Goal: Check status: Check status

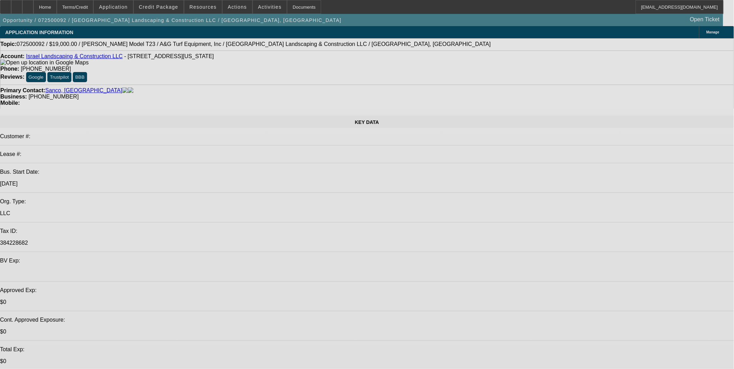
select select "0"
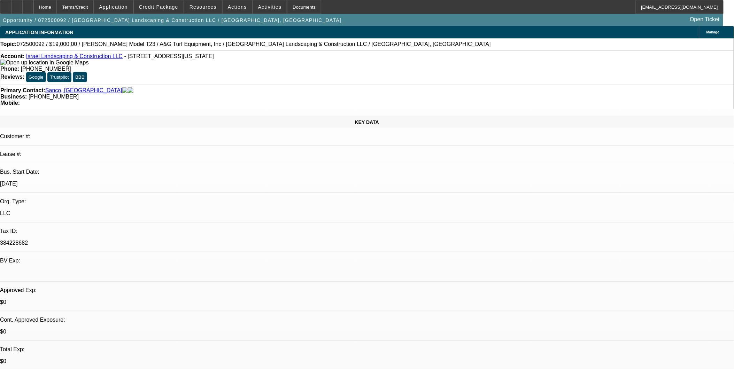
select select "2"
select select "0"
select select "2"
select select "0"
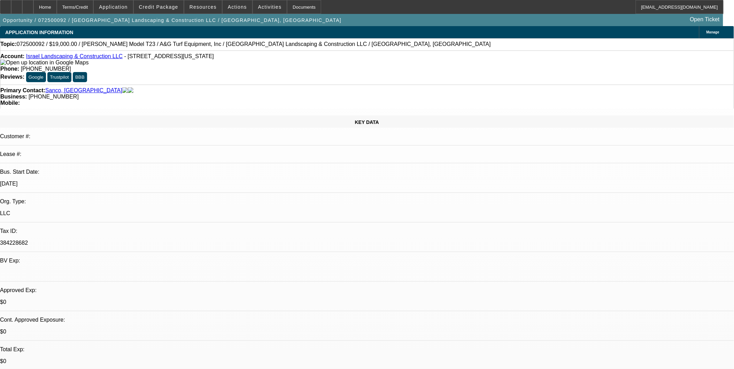
select select "0"
select select "2"
select select "0"
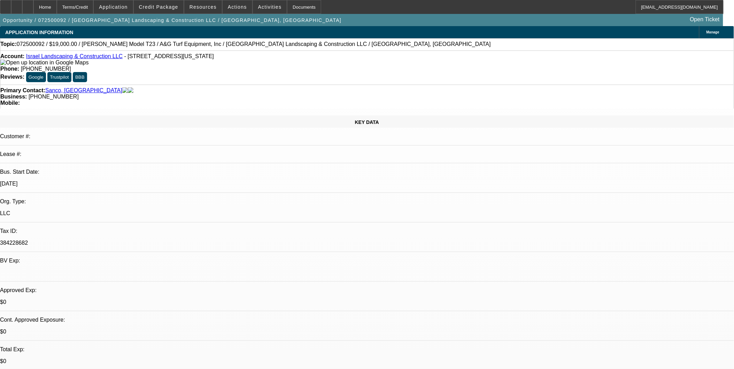
select select "0"
select select "1"
select select "2"
select select "6"
select select "1"
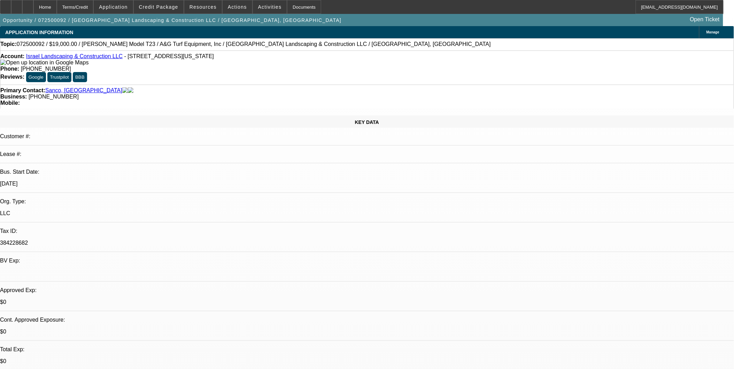
select select "2"
select select "6"
select select "1"
select select "2"
select select "6"
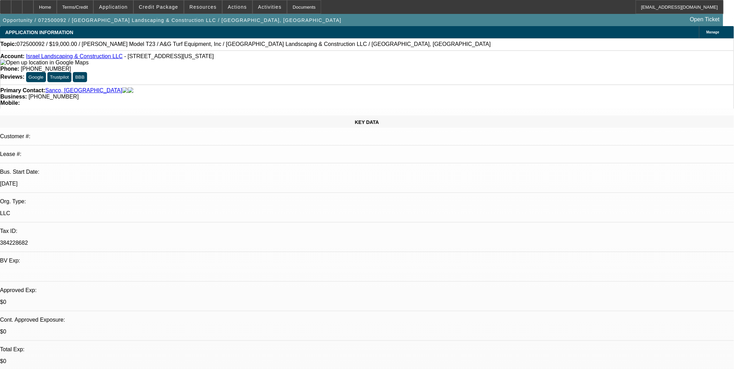
select select "1"
select select "6"
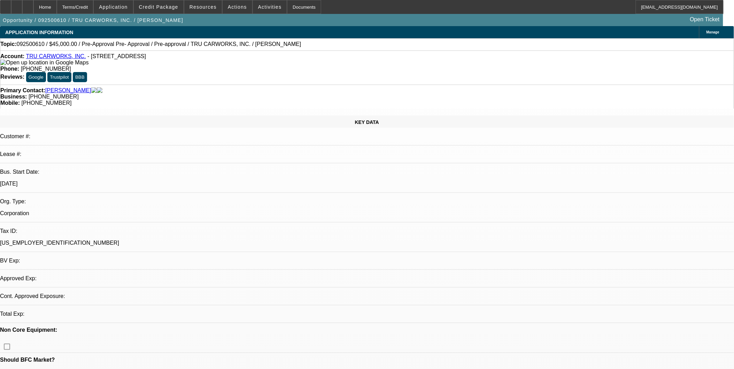
select select "0.1"
select select "0"
select select "1"
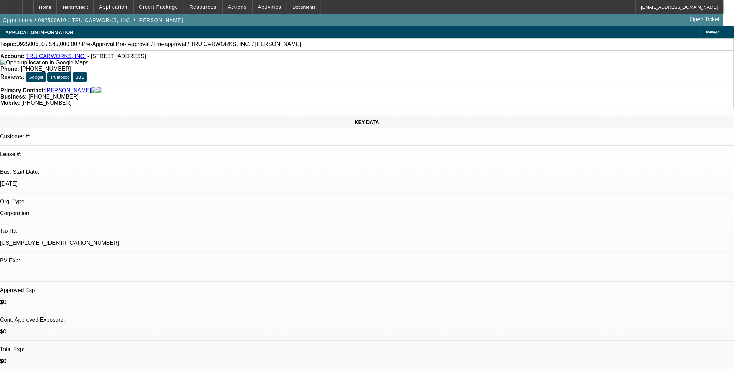
select select "6"
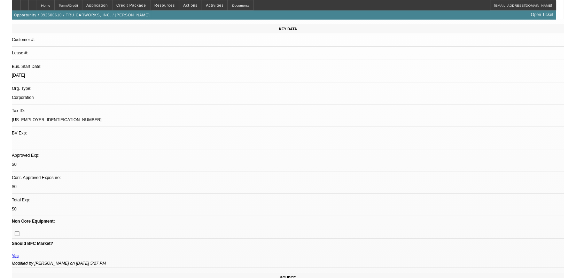
scroll to position [155, 0]
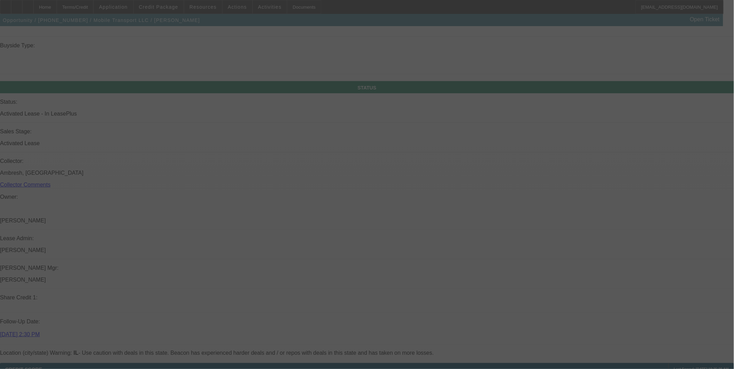
scroll to position [916, 0]
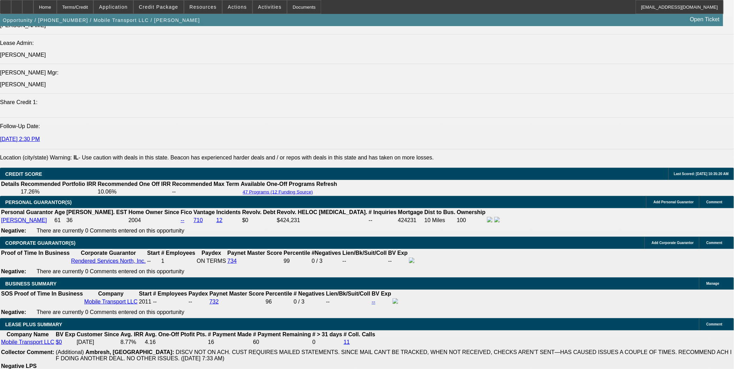
select select "0"
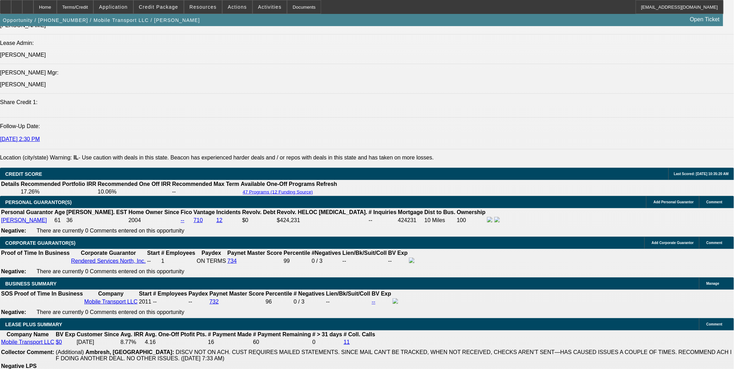
select select "0"
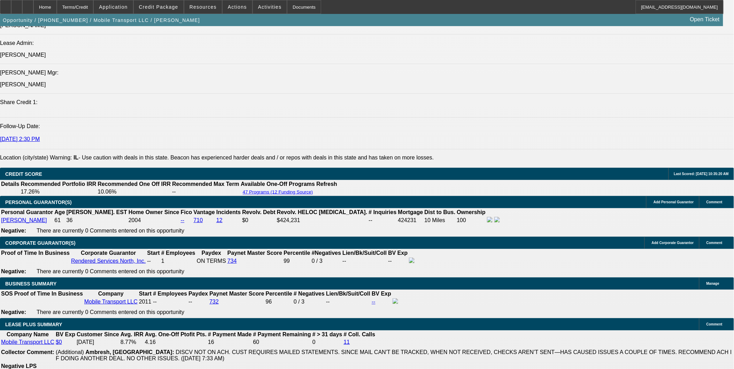
select select "0"
select select "1"
select select "2"
select select "6"
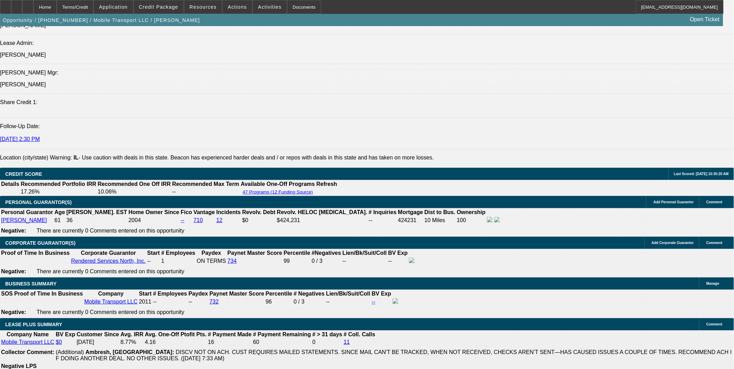
select select "1"
select select "2"
select select "6"
select select "1"
select select "2"
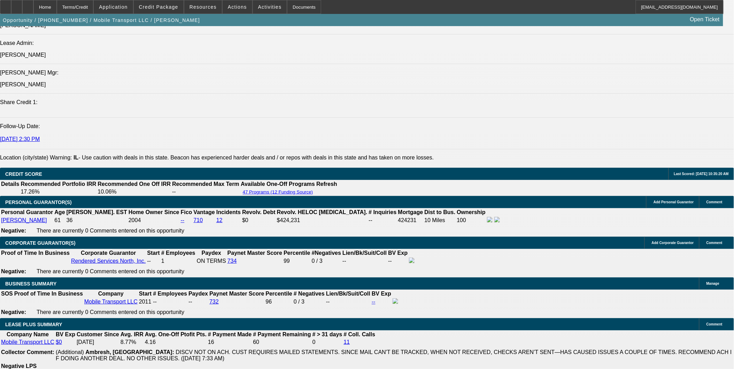
select select "6"
select select "1"
select select "2"
select select "6"
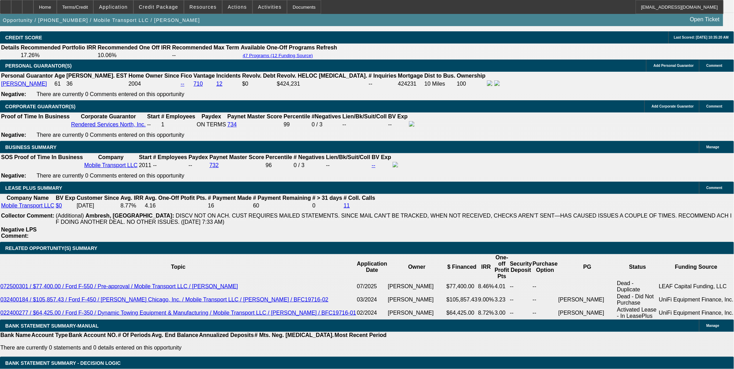
scroll to position [1070, 0]
